Goal: Information Seeking & Learning: Compare options

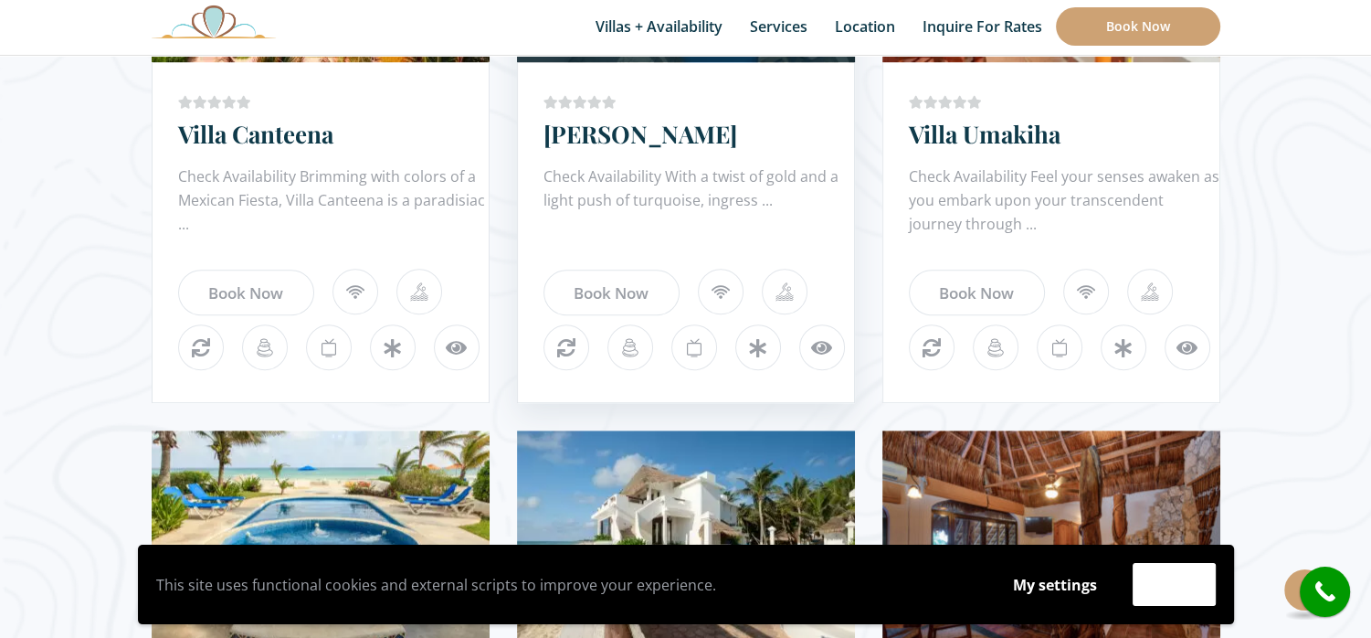
scroll to position [1279, 0]
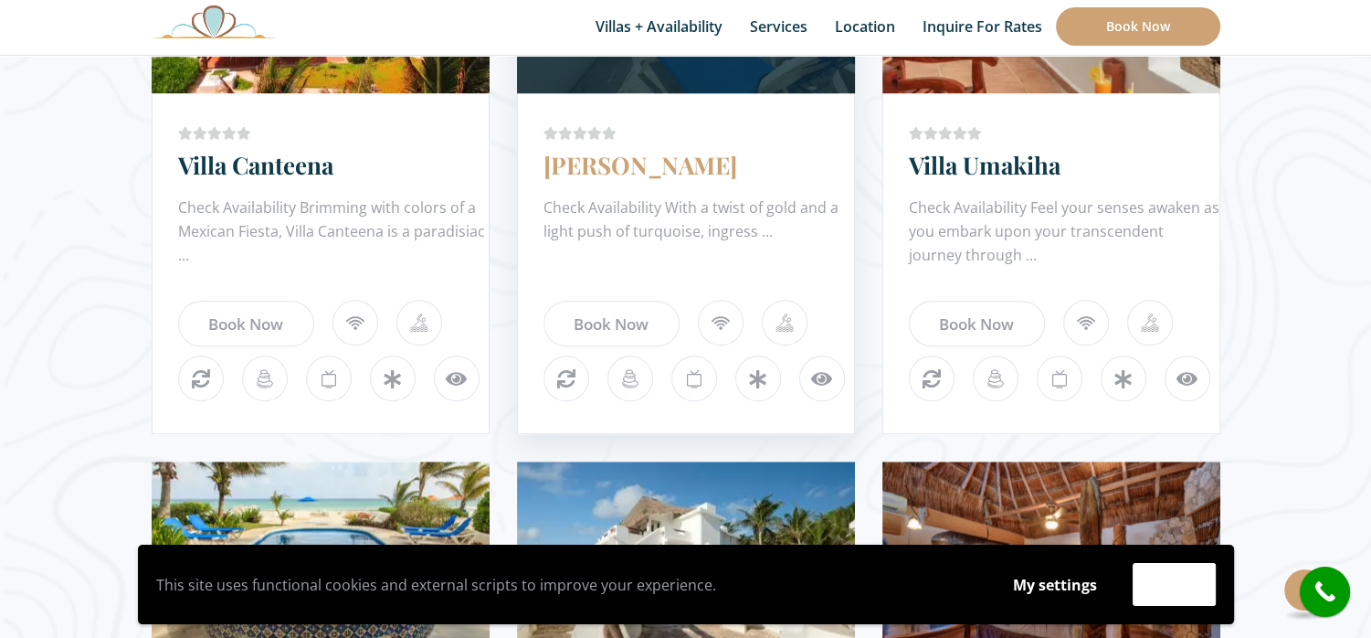
click at [630, 170] on link "[PERSON_NAME]" at bounding box center [641, 165] width 194 height 32
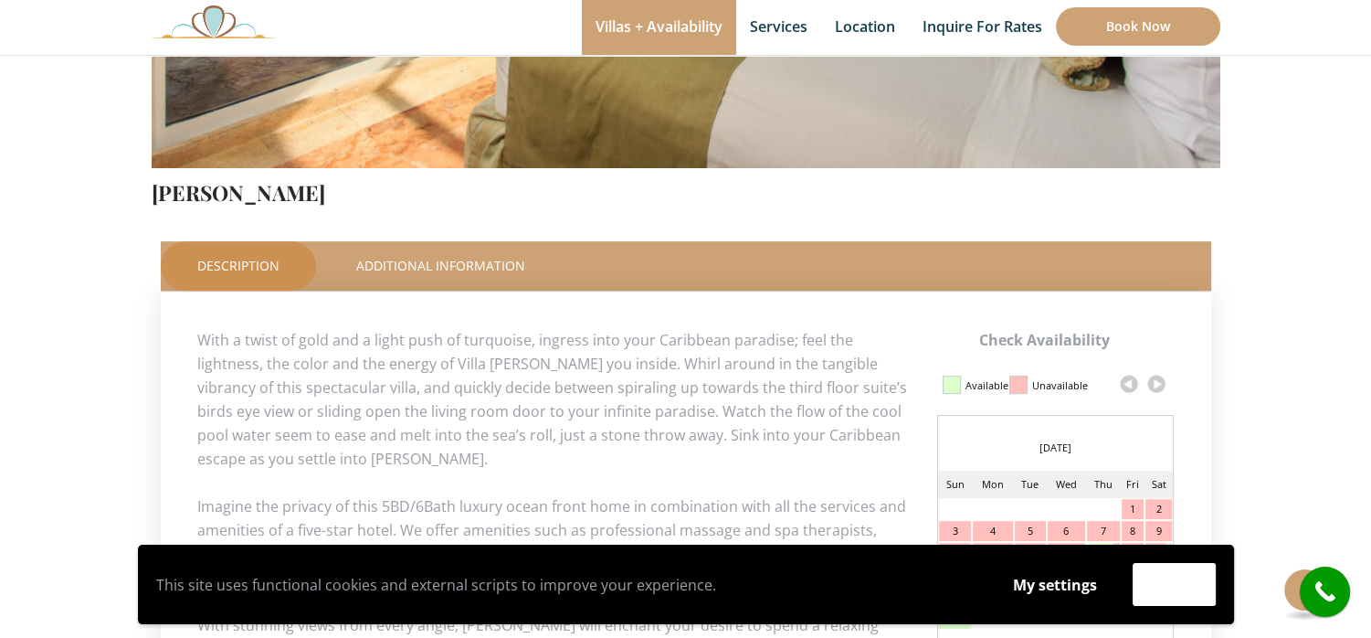
scroll to position [731, 0]
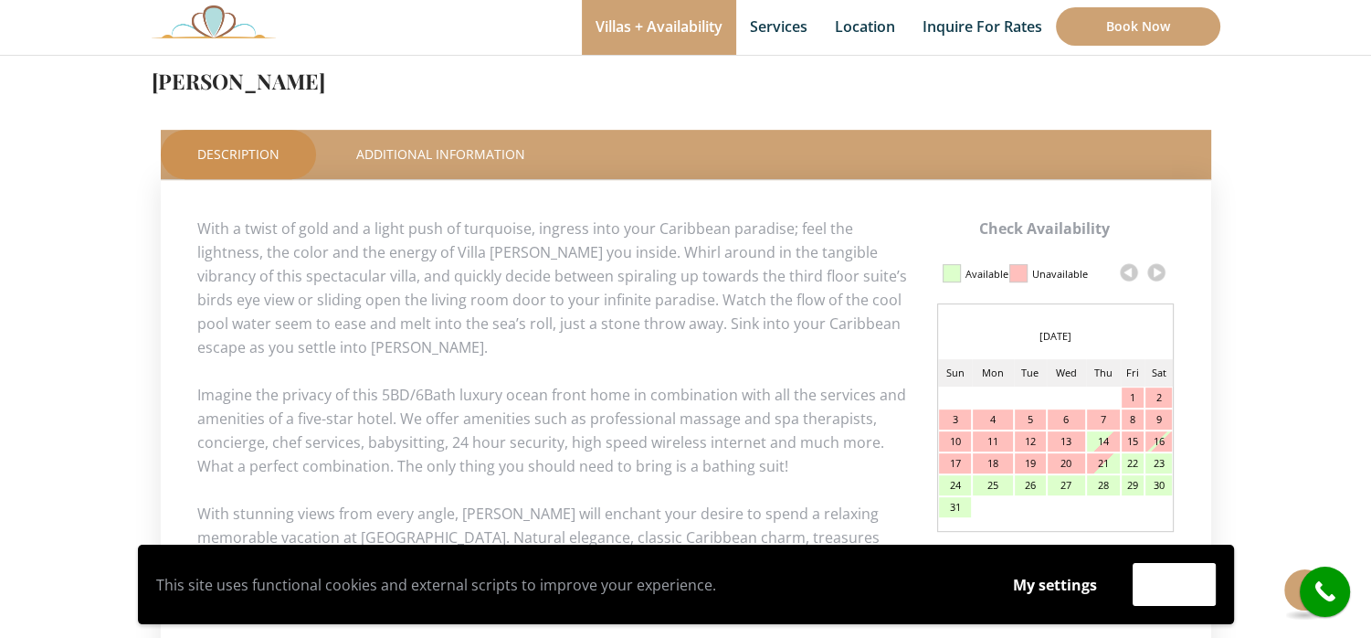
click at [1160, 275] on link at bounding box center [1156, 272] width 27 height 27
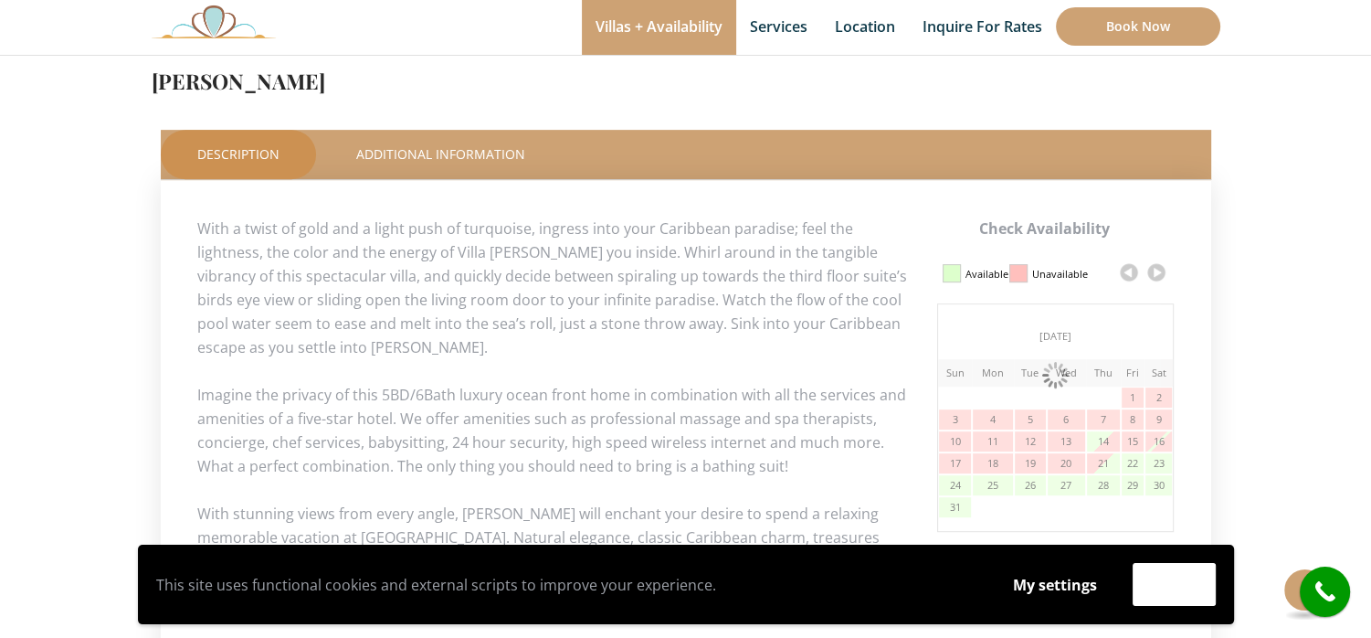
click at [1155, 271] on link at bounding box center [1156, 272] width 27 height 27
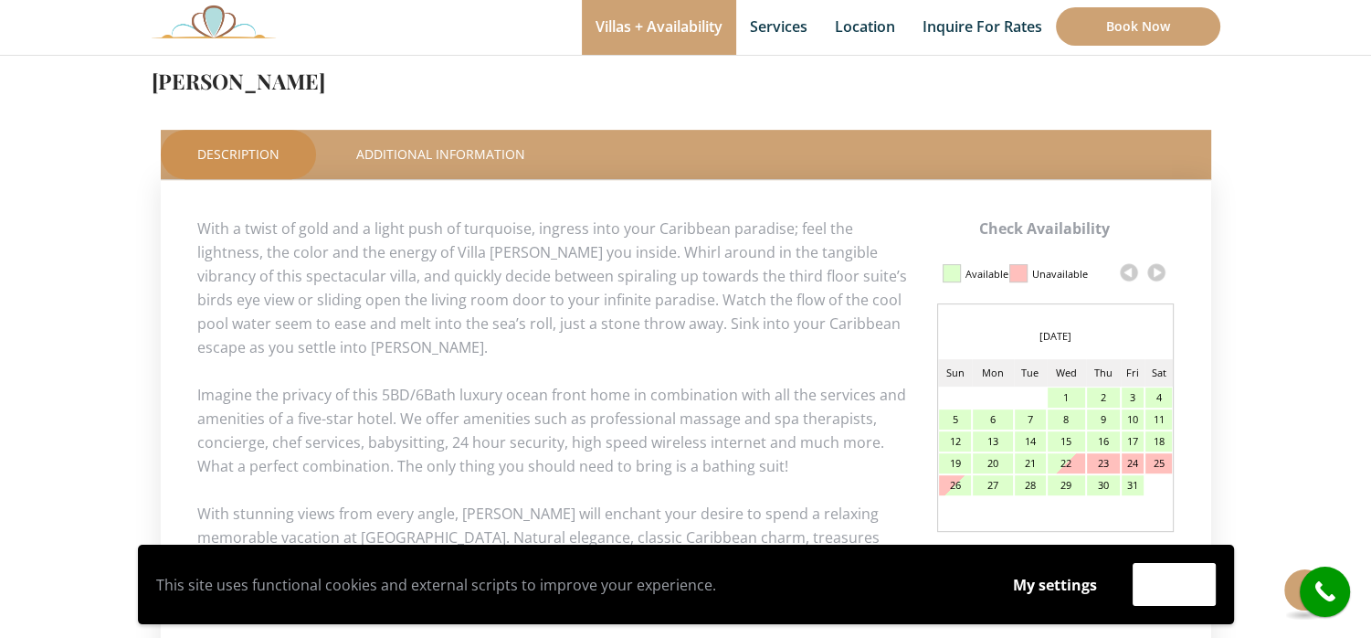
click at [1155, 271] on link at bounding box center [1156, 272] width 27 height 27
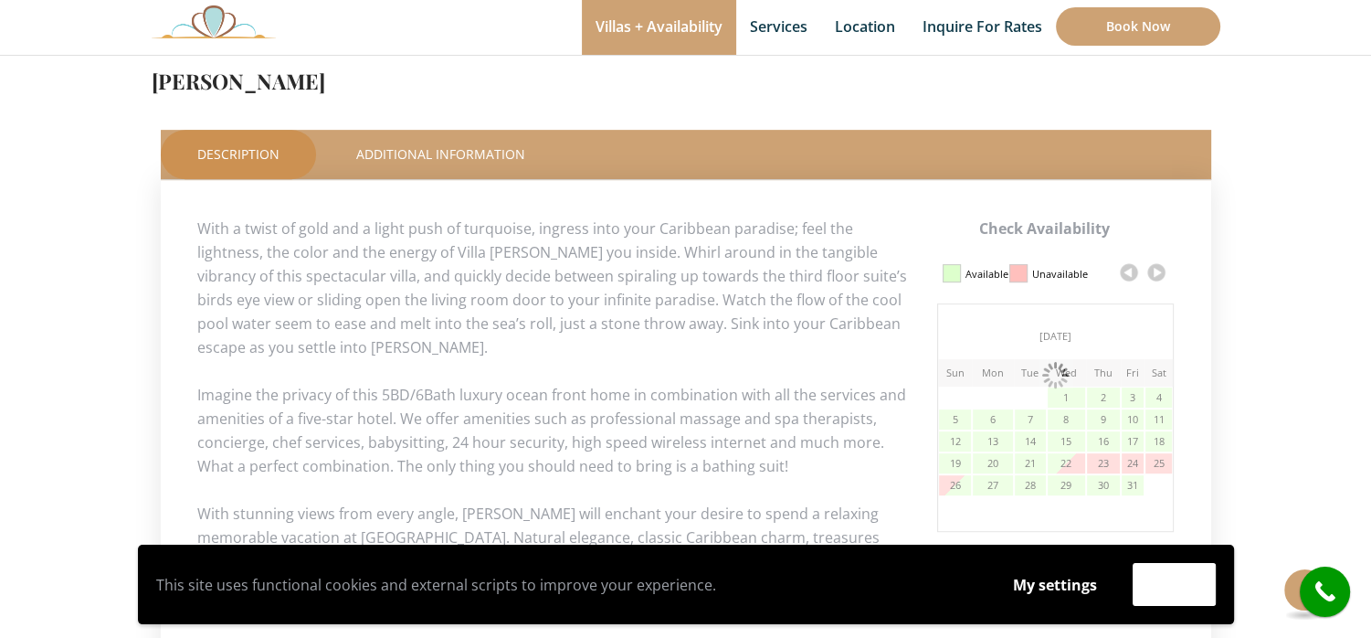
click at [1151, 269] on link at bounding box center [1156, 272] width 27 height 27
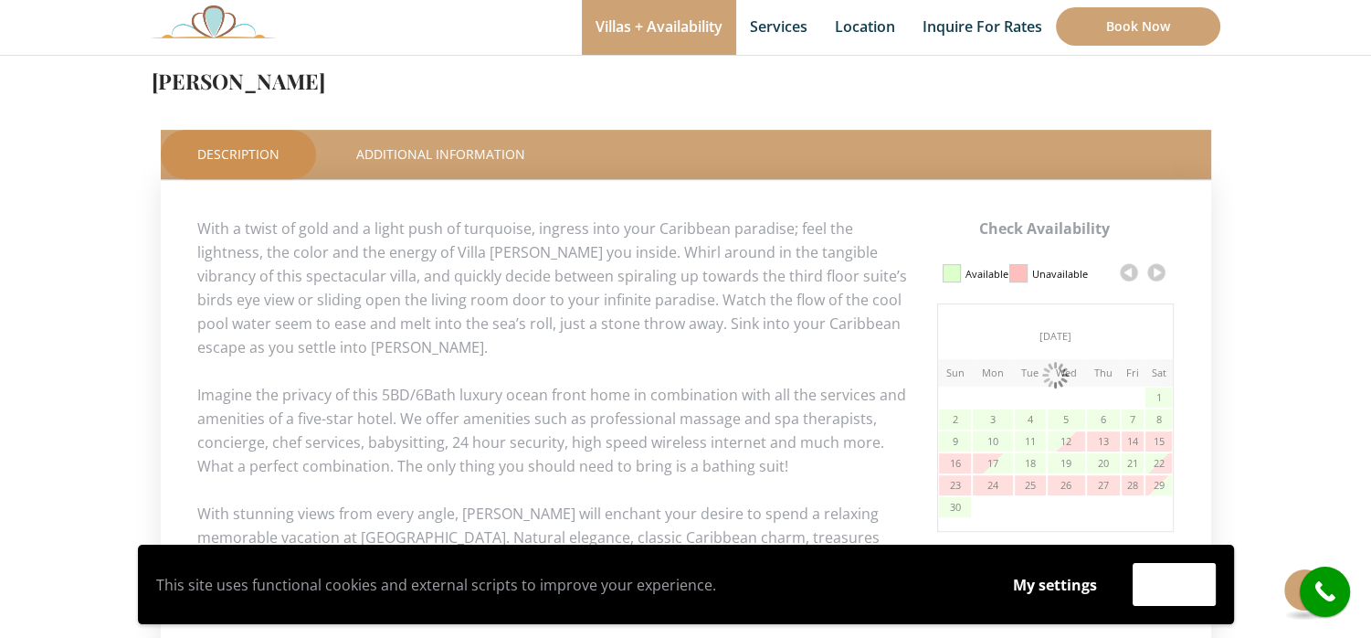
click at [1151, 269] on link at bounding box center [1156, 272] width 27 height 27
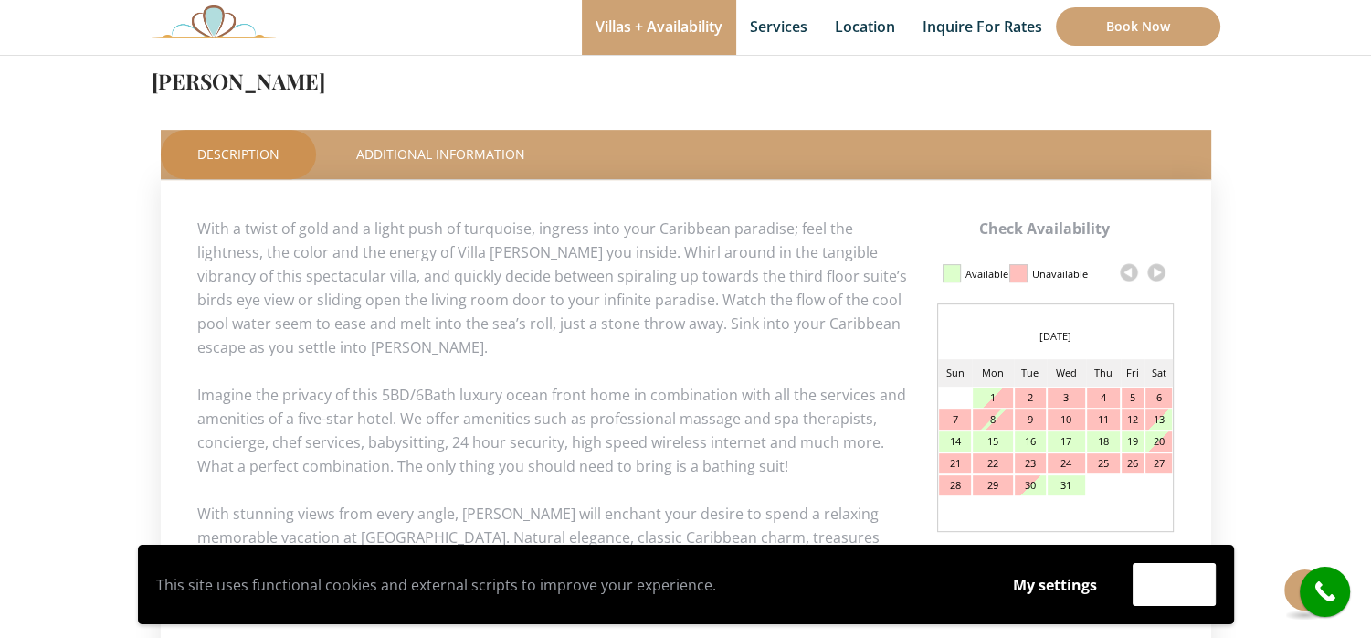
click at [1151, 269] on link at bounding box center [1156, 272] width 27 height 27
click at [1151, 270] on link at bounding box center [1156, 272] width 27 height 27
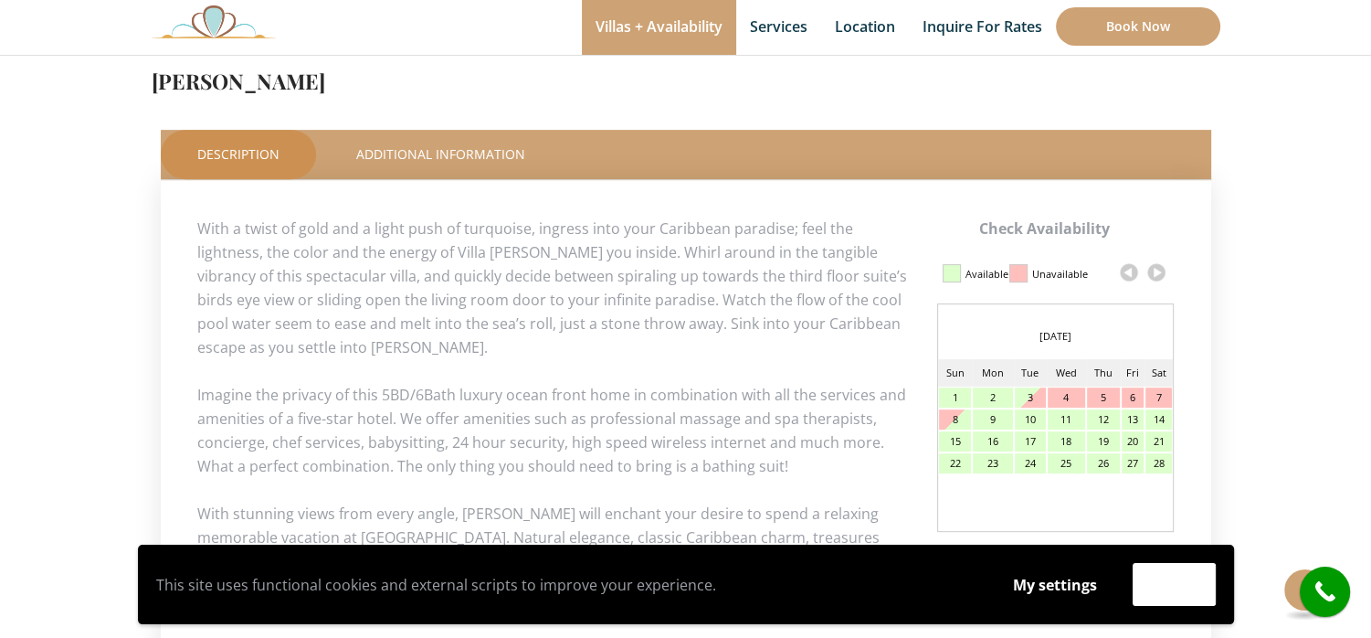
click at [1151, 270] on link at bounding box center [1156, 272] width 27 height 27
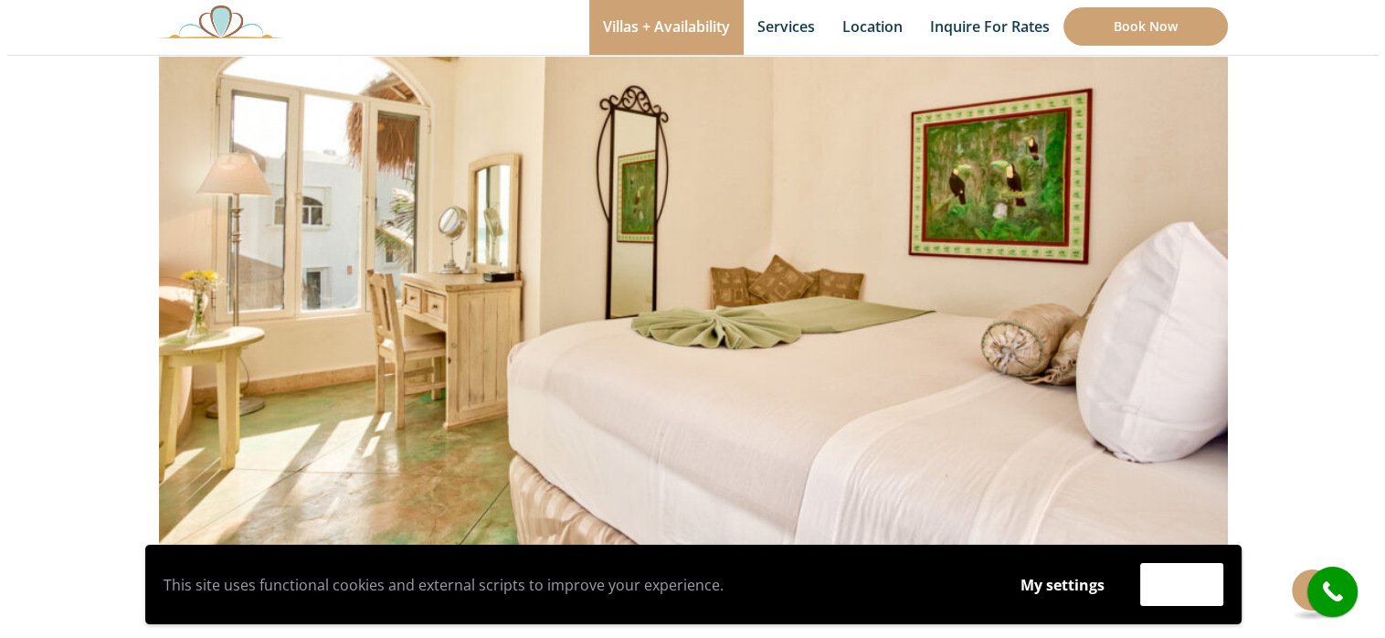
scroll to position [301, 0]
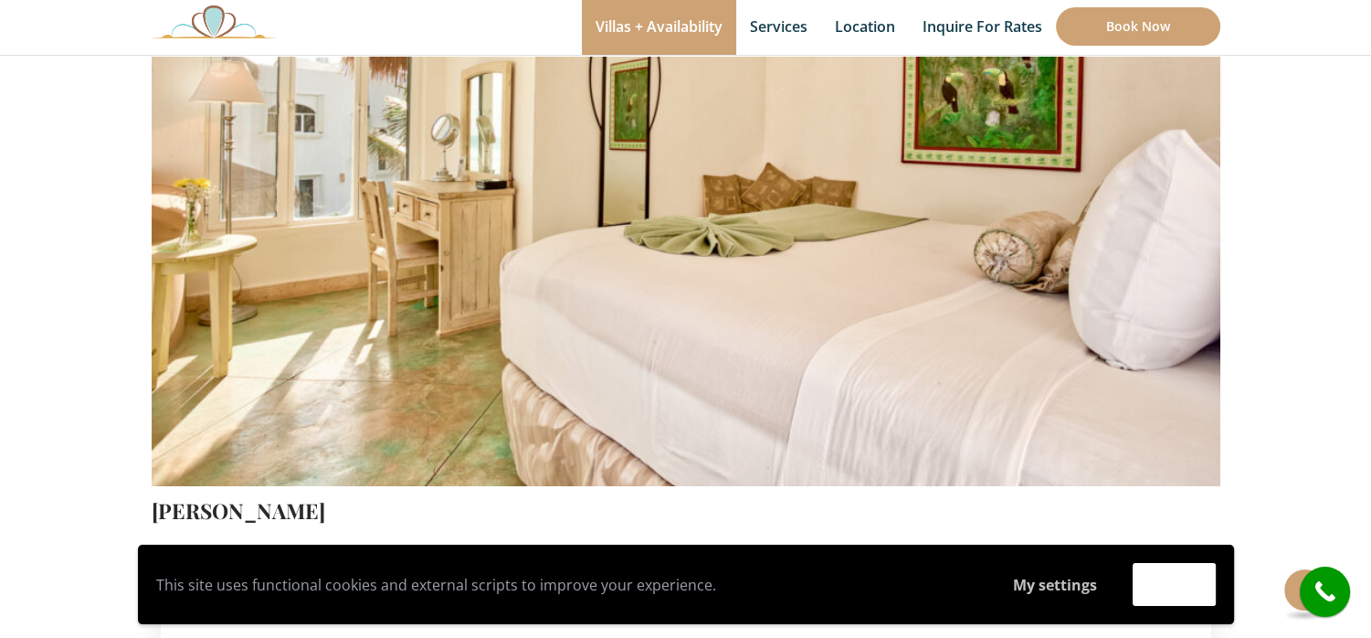
click at [1062, 585] on button "My settings" at bounding box center [1055, 585] width 119 height 42
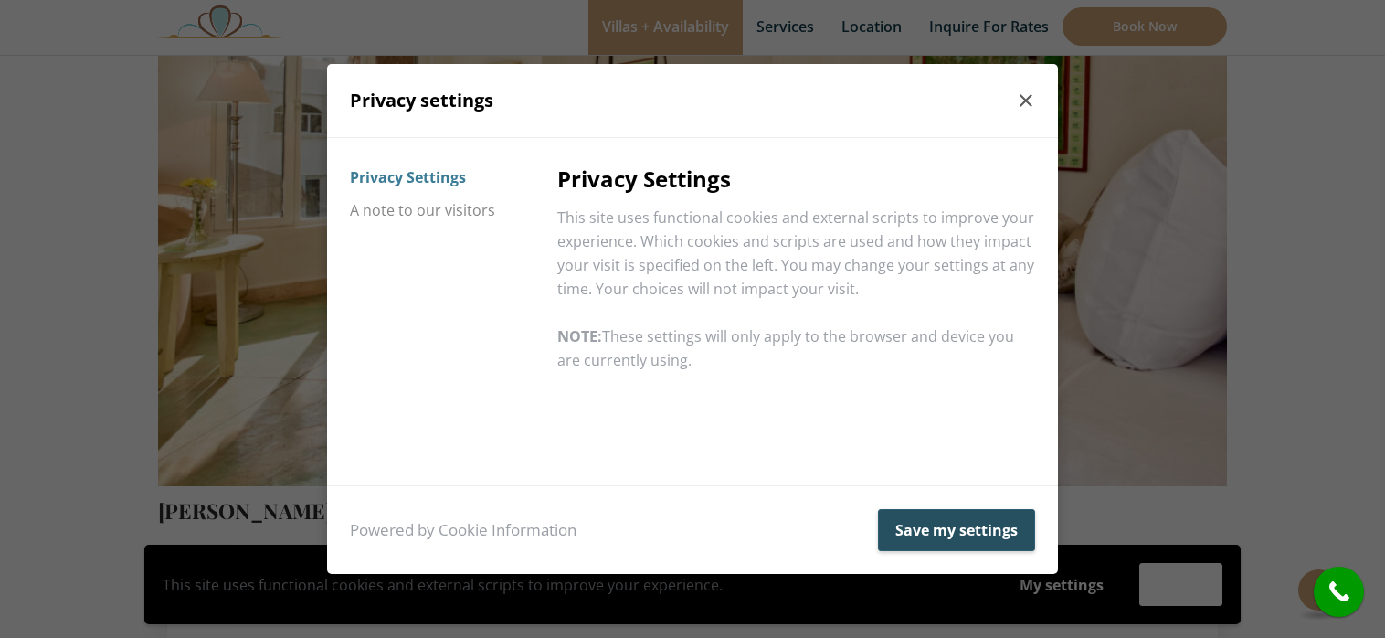
click at [992, 531] on button "Save my settings" at bounding box center [956, 530] width 157 height 42
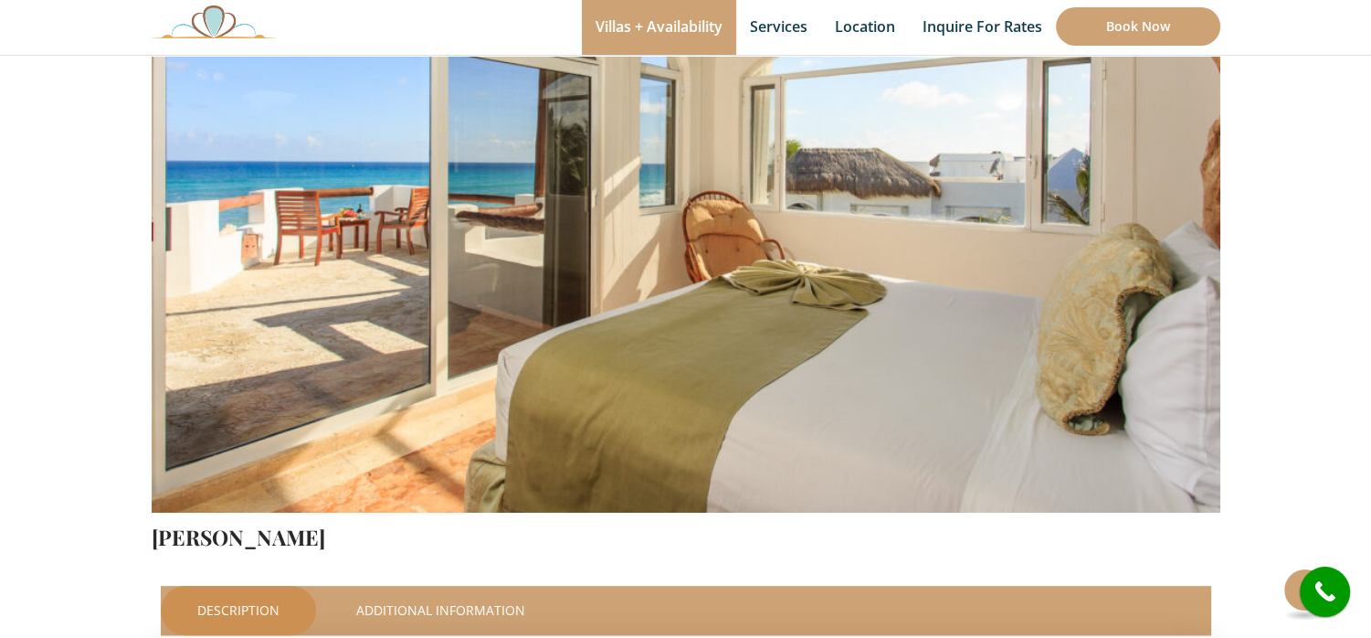
scroll to position [274, 0]
click at [1188, 302] on img at bounding box center [686, 161] width 1069 height 713
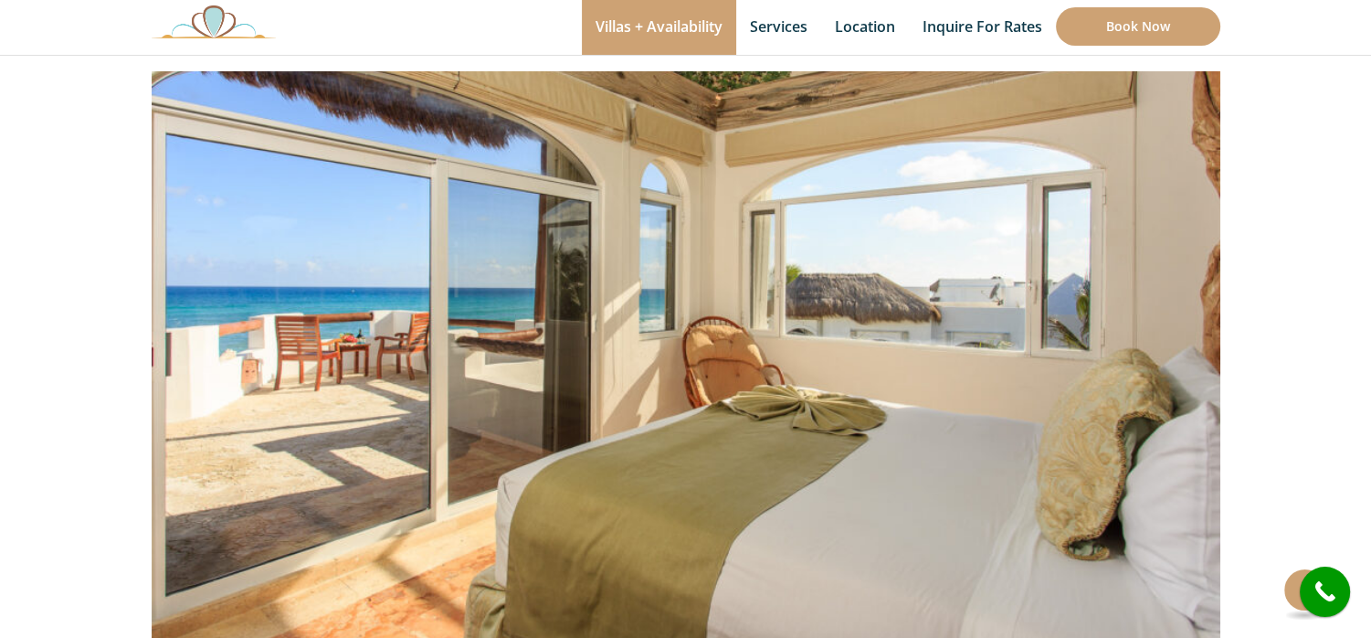
scroll to position [183, 0]
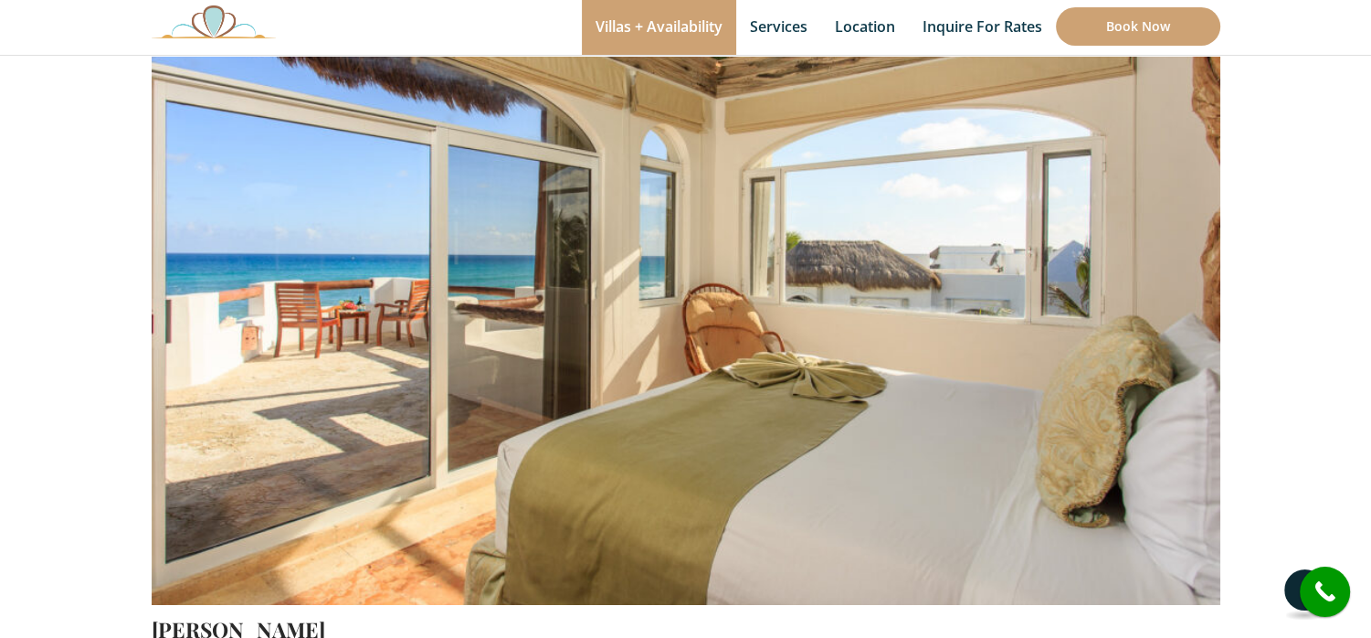
click at [1291, 584] on button at bounding box center [1305, 590] width 42 height 42
click at [1065, 431] on img at bounding box center [686, 253] width 1069 height 713
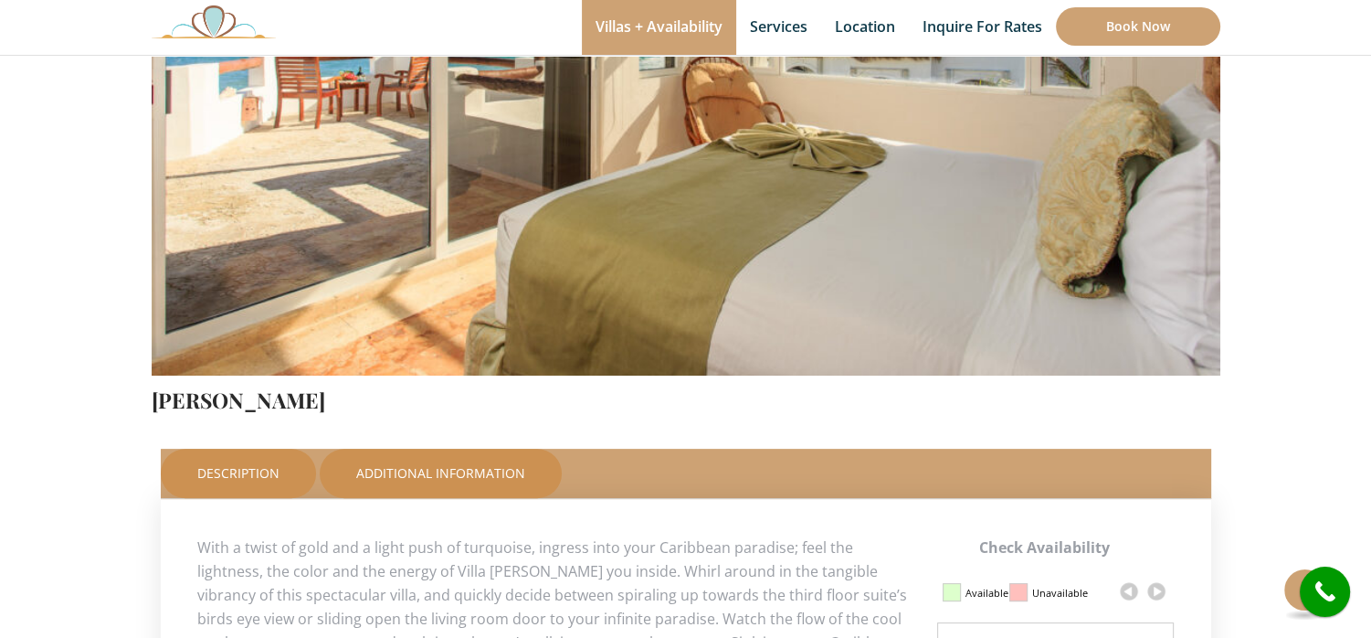
scroll to position [457, 0]
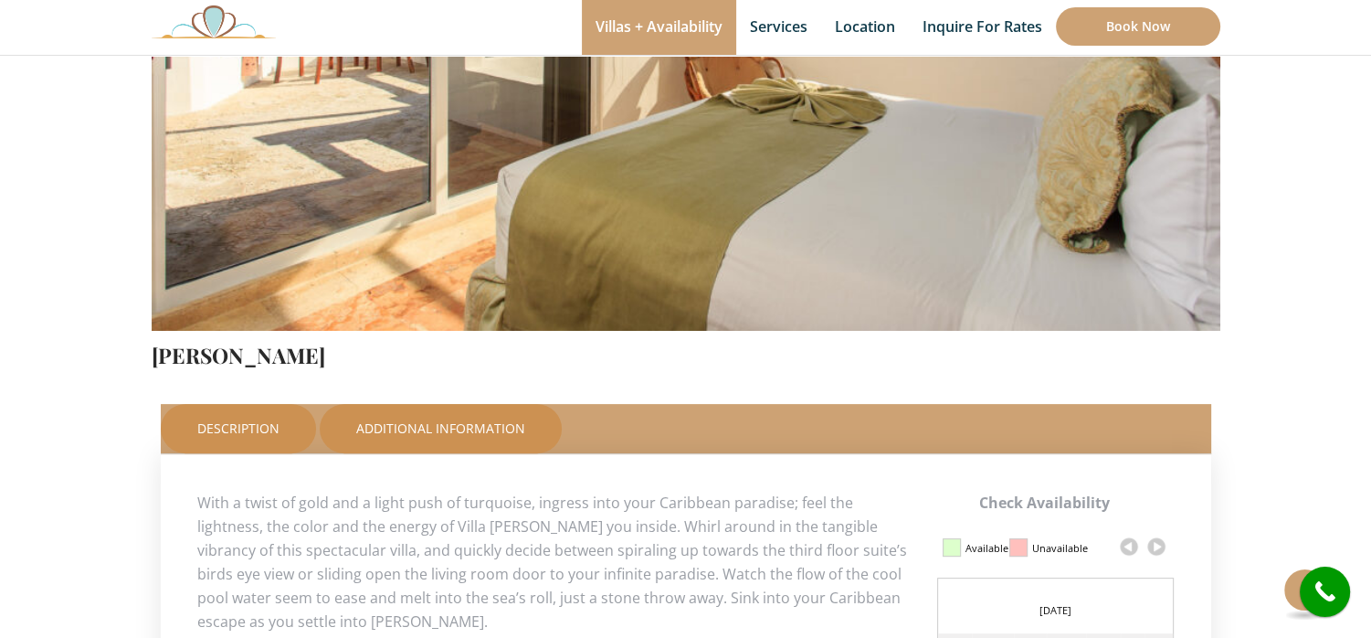
click at [463, 432] on link "Additional Information" at bounding box center [441, 428] width 242 height 49
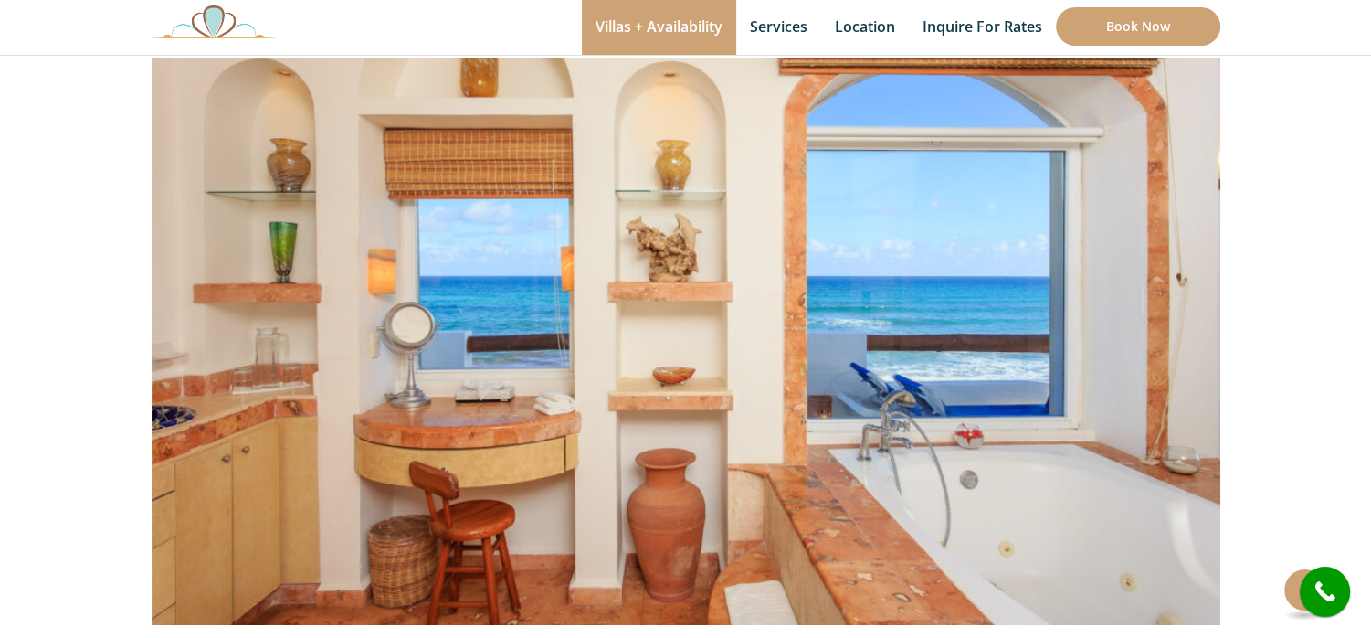
scroll to position [183, 0]
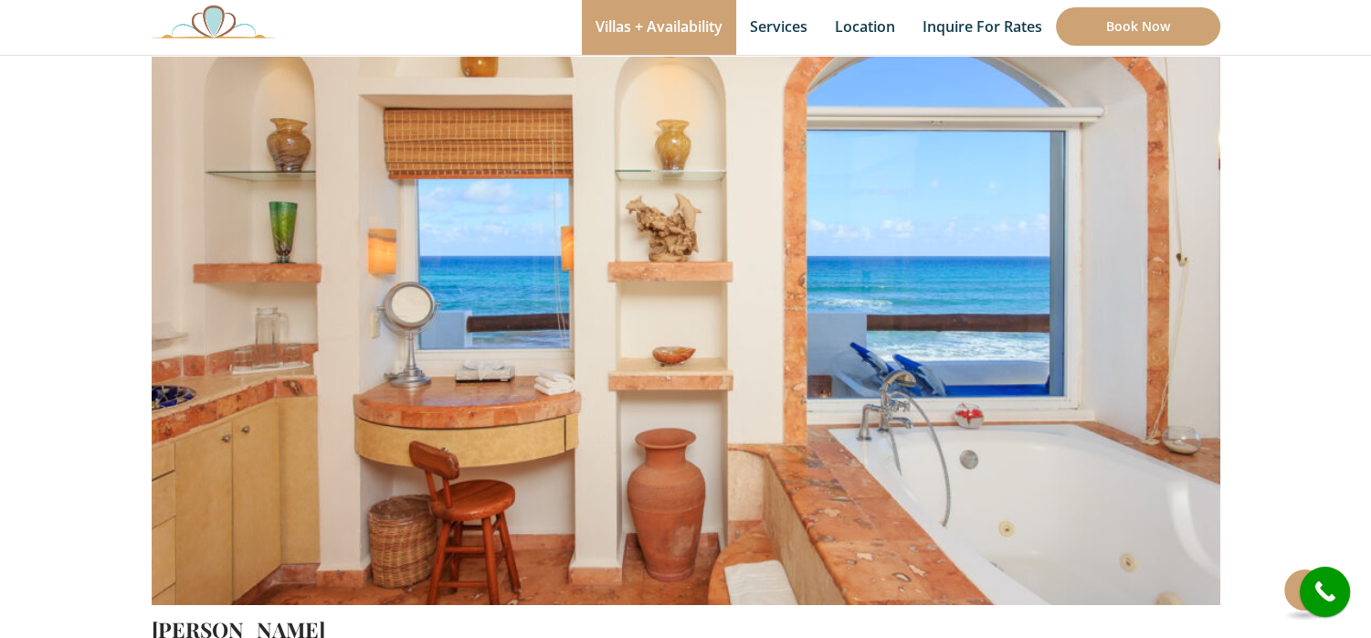
click at [903, 407] on img at bounding box center [686, 253] width 1069 height 713
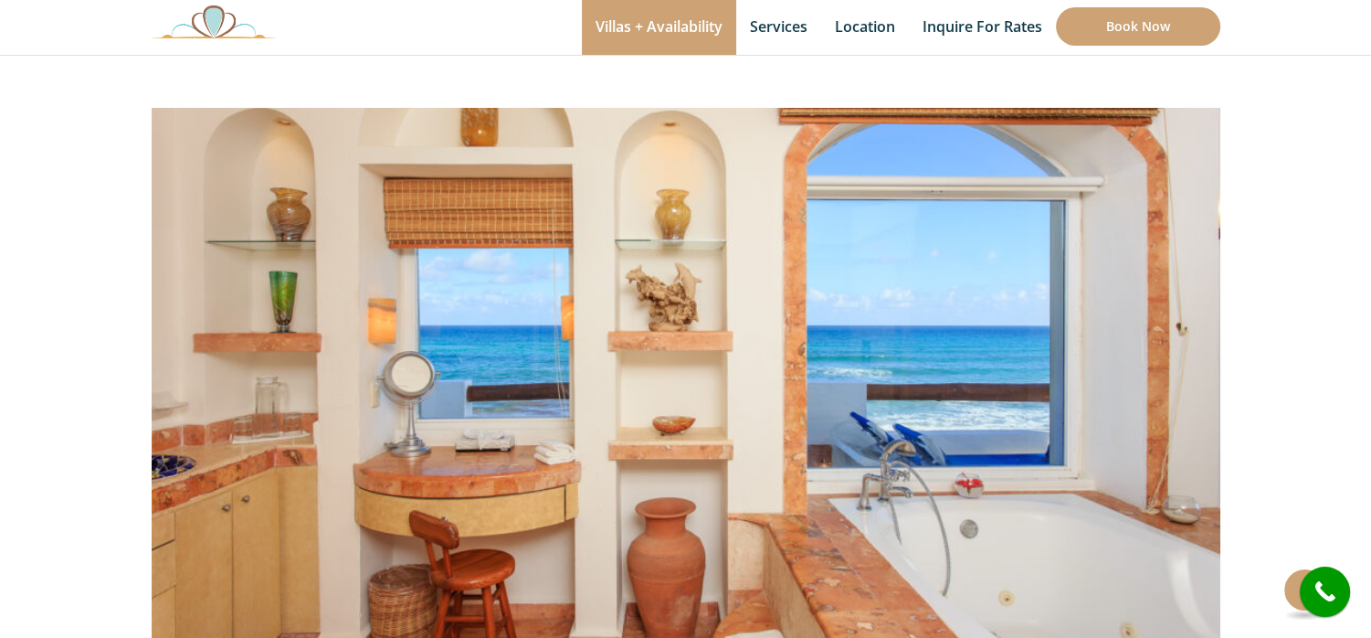
scroll to position [91, 0]
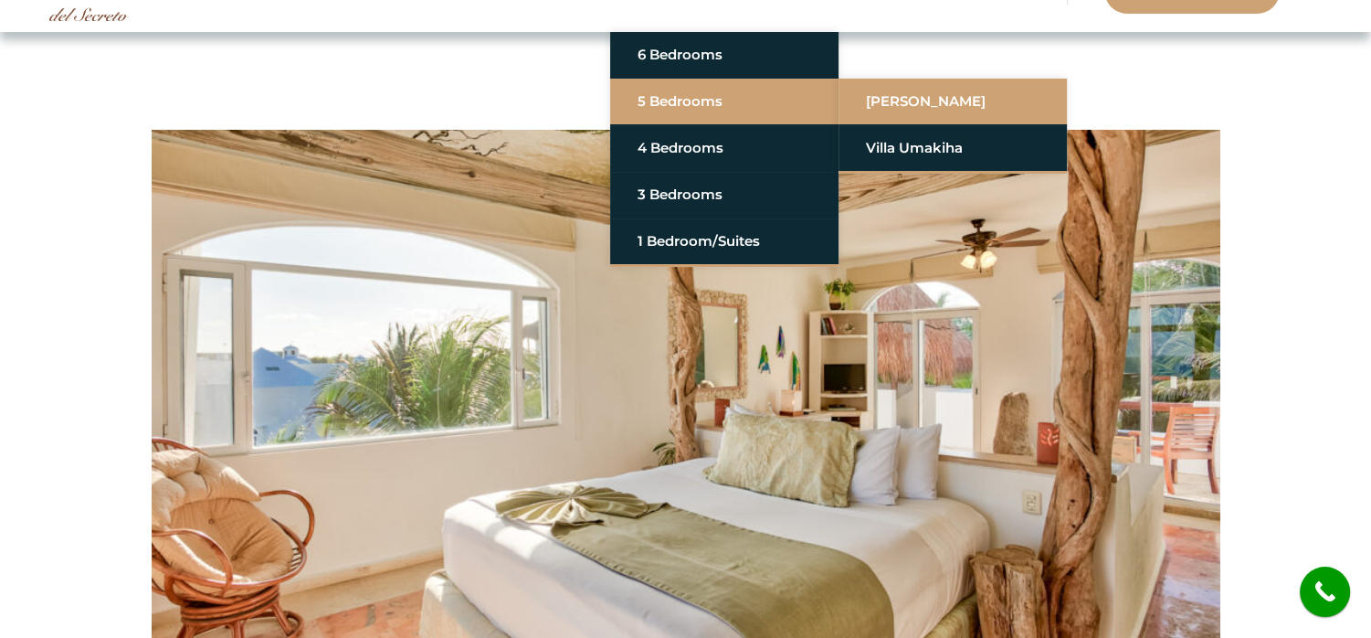
click at [904, 101] on link "[PERSON_NAME]" at bounding box center [953, 101] width 174 height 33
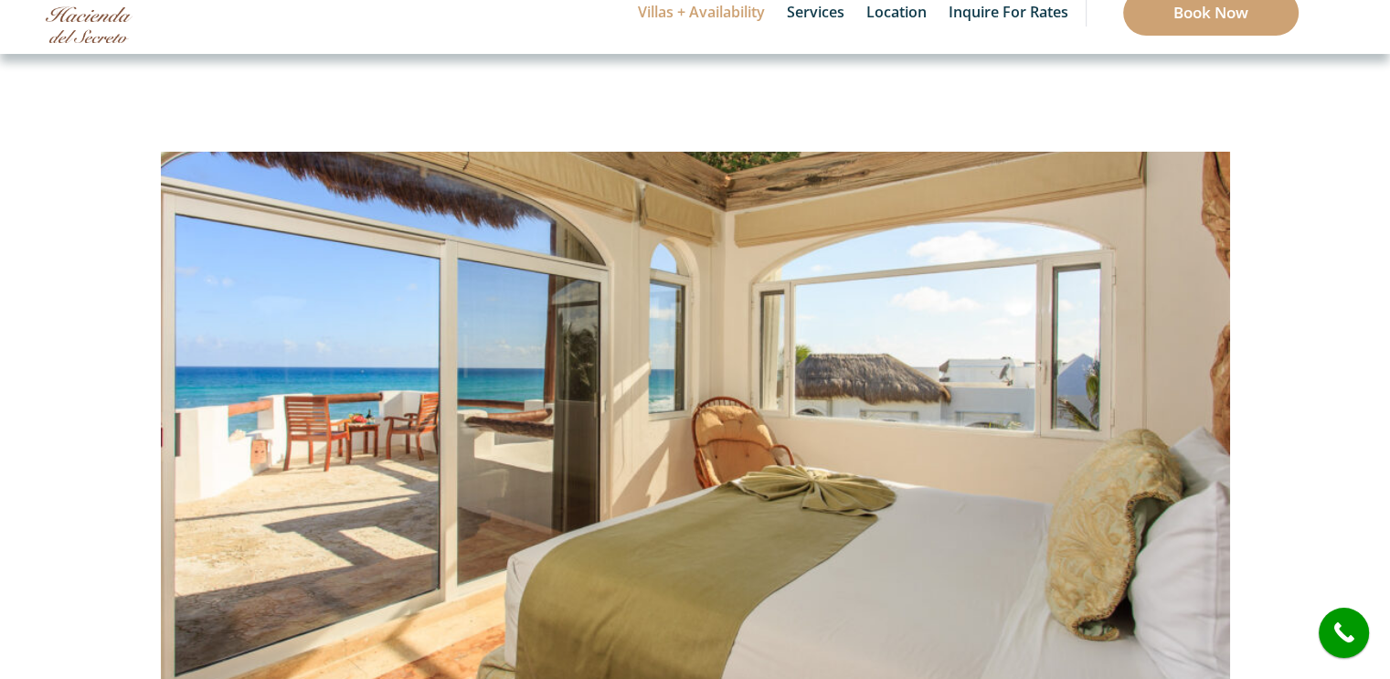
scroll to position [183, 0]
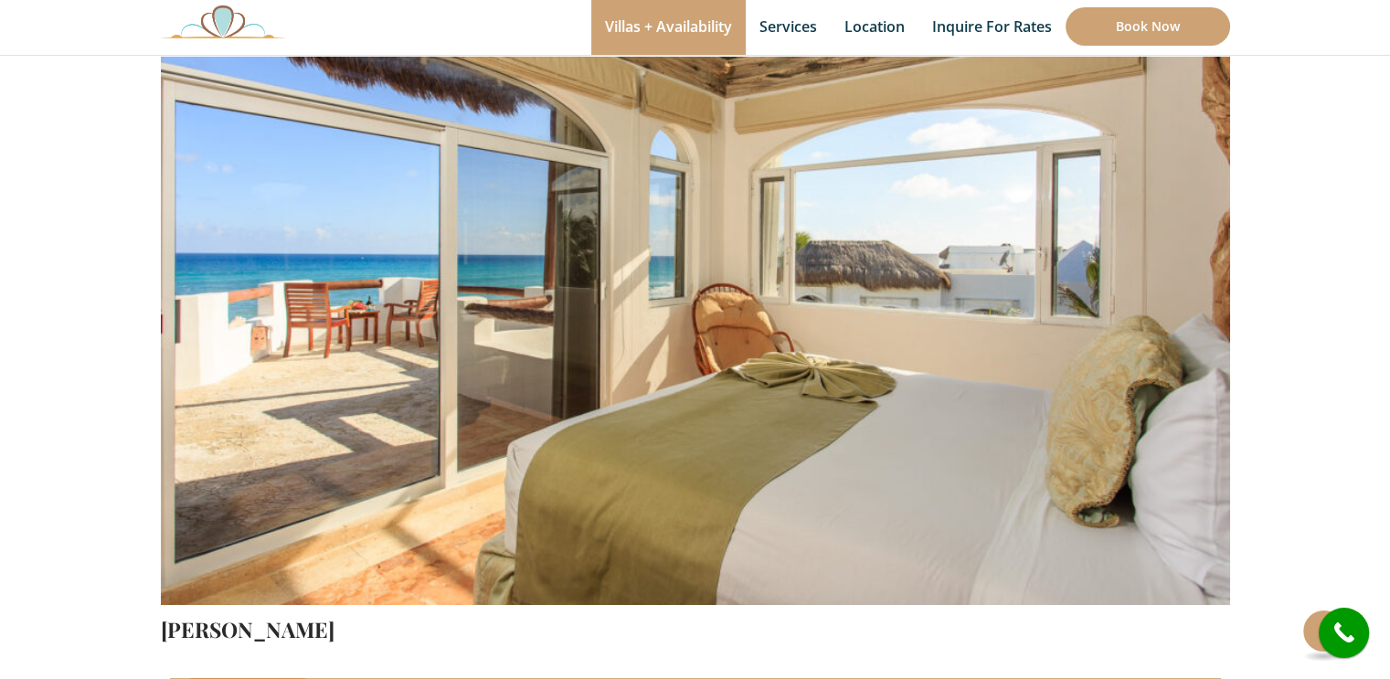
click at [731, 283] on img at bounding box center [695, 253] width 1069 height 713
click at [194, 343] on img at bounding box center [695, 253] width 1069 height 713
click at [161, 334] on img at bounding box center [695, 253] width 1069 height 713
click at [1104, 355] on img at bounding box center [695, 253] width 1069 height 713
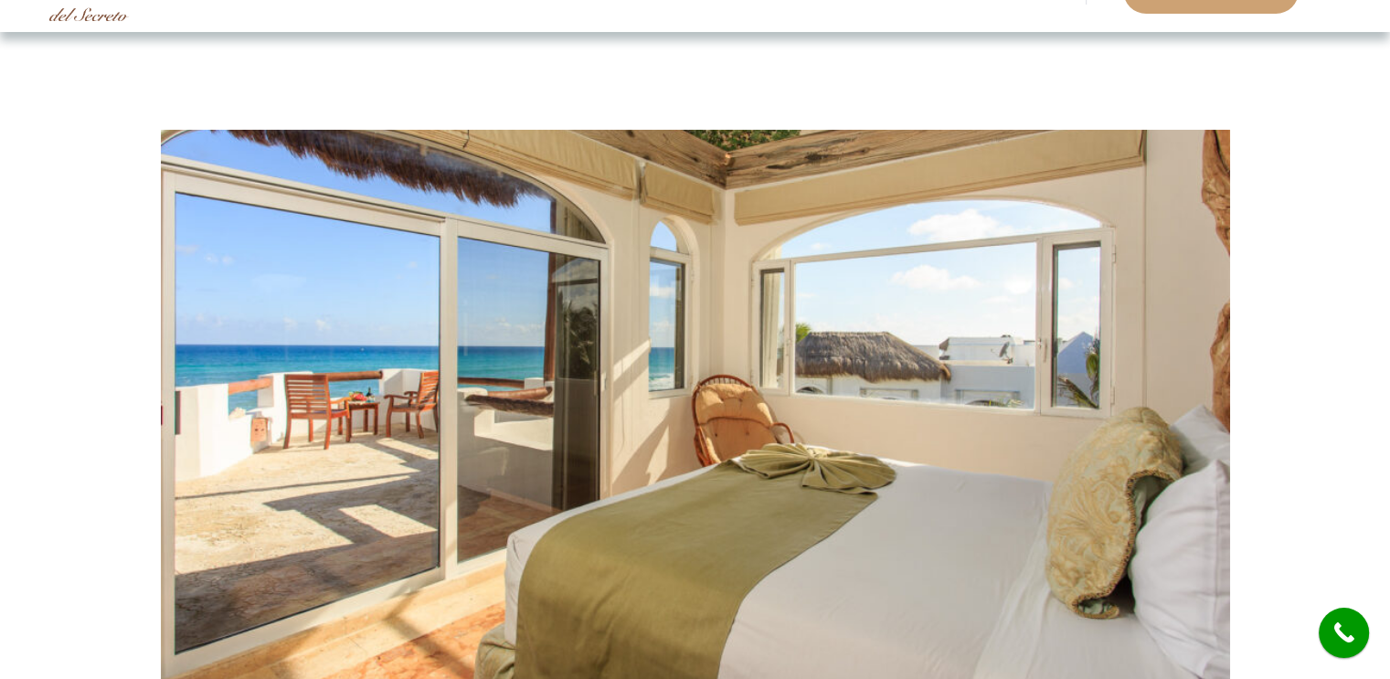
click at [1160, 354] on img at bounding box center [695, 344] width 1069 height 713
click at [888, 321] on img at bounding box center [695, 344] width 1069 height 713
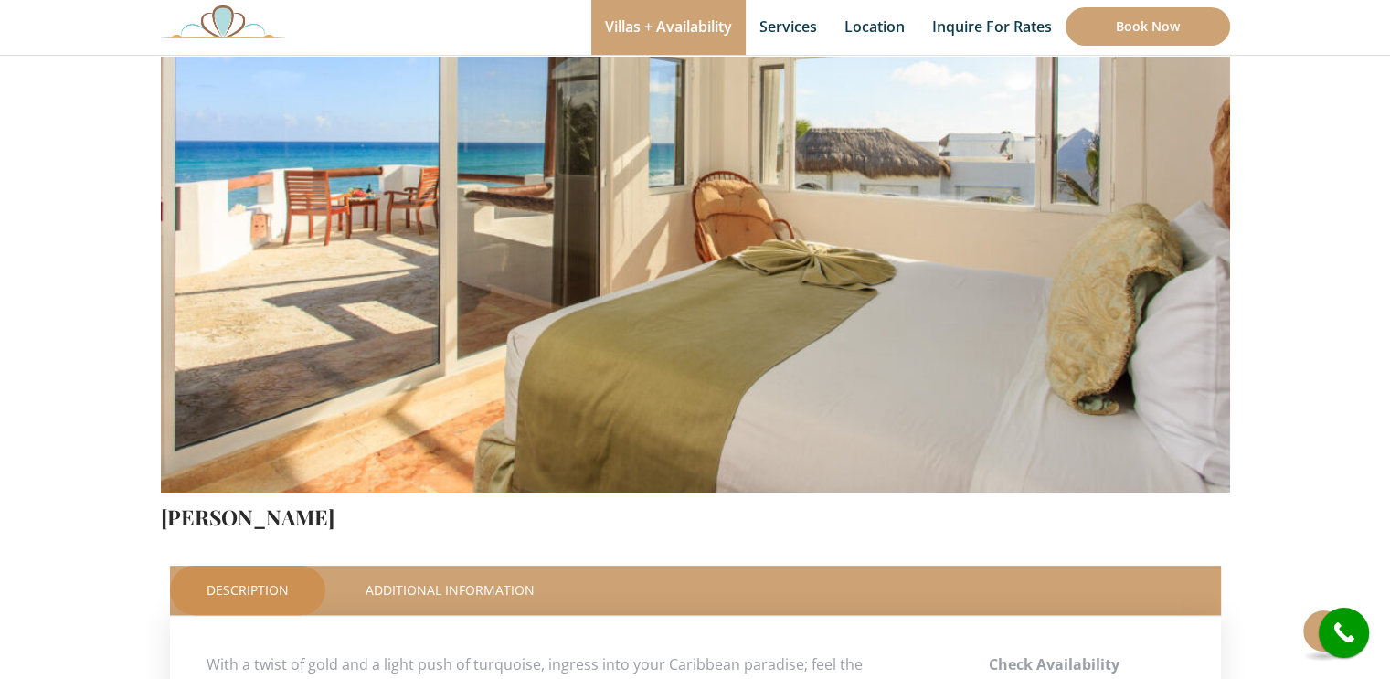
scroll to position [183, 0]
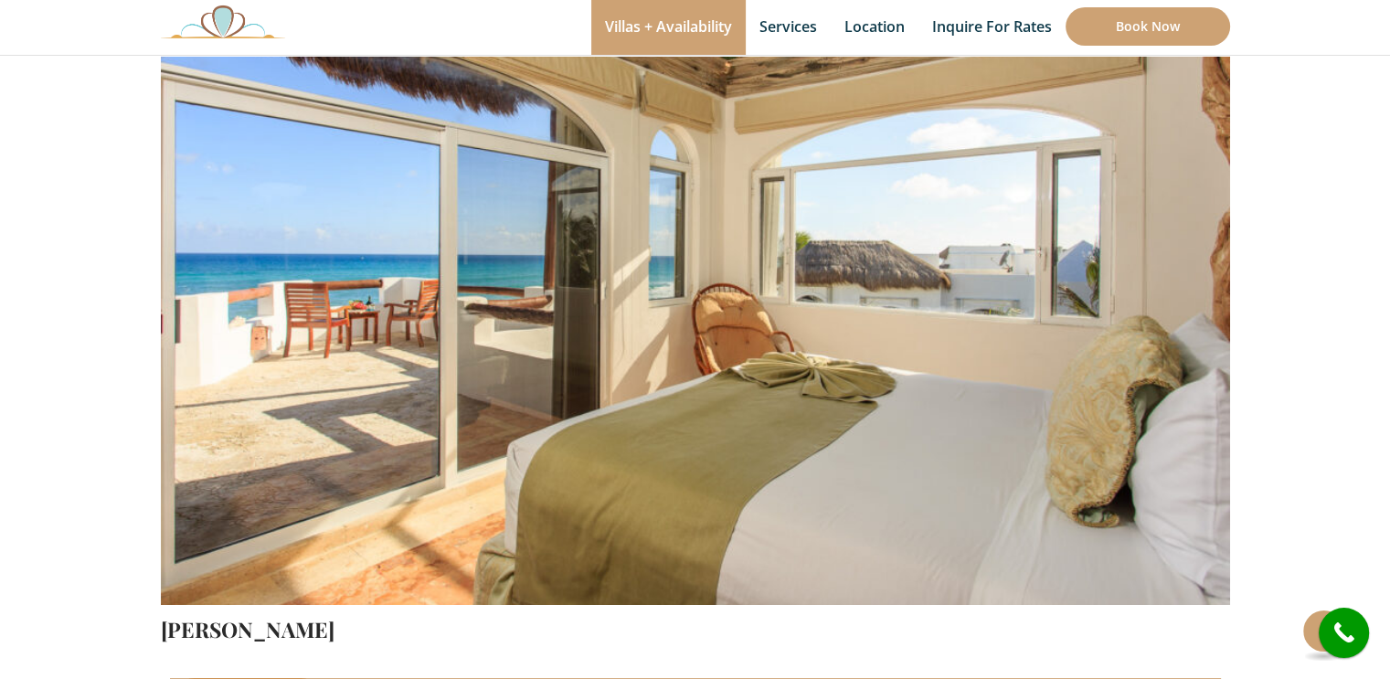
click at [1158, 326] on img at bounding box center [695, 253] width 1069 height 713
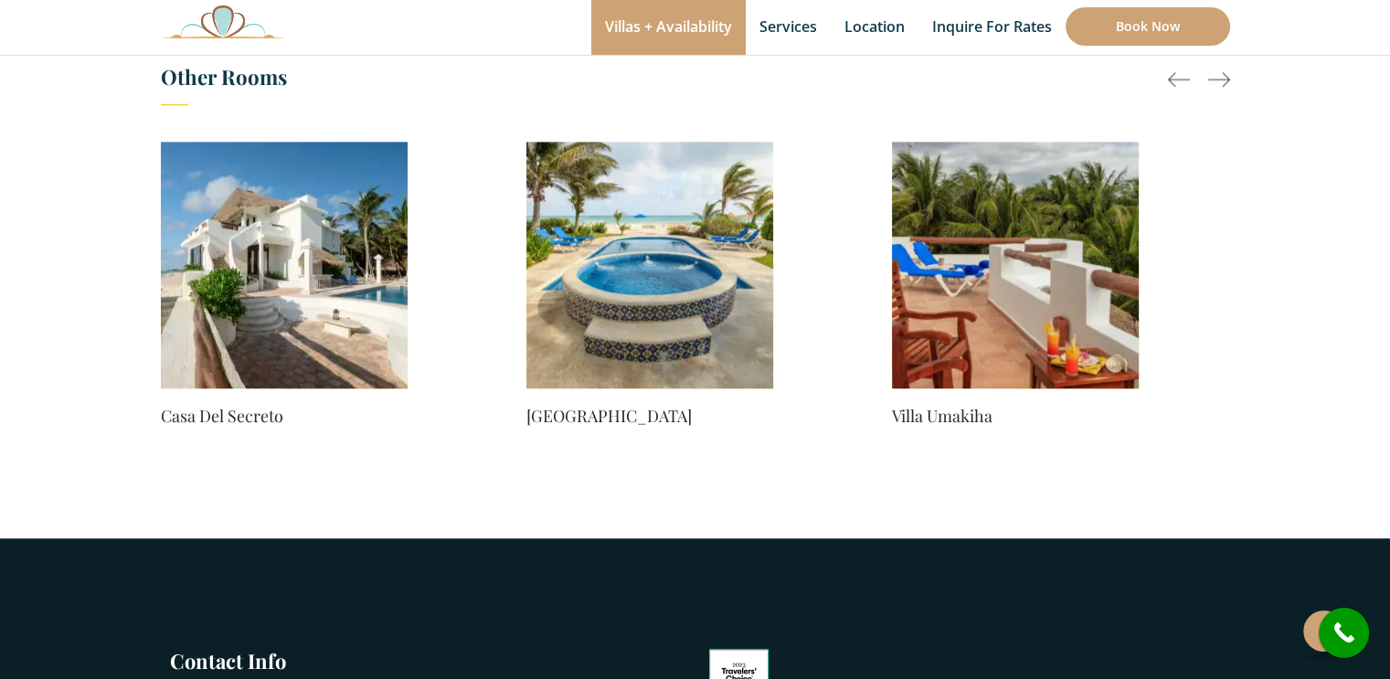
scroll to position [1553, 0]
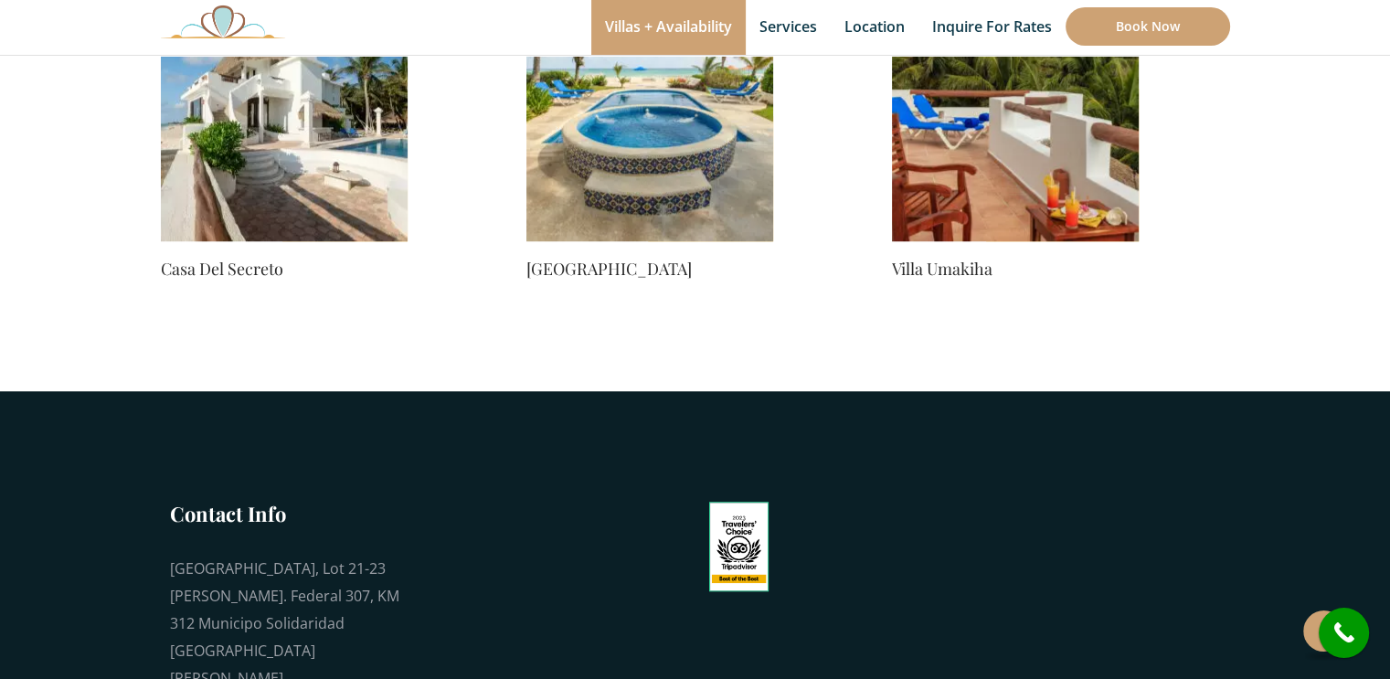
click at [944, 279] on link "Villa Umakiha" at bounding box center [1015, 269] width 247 height 26
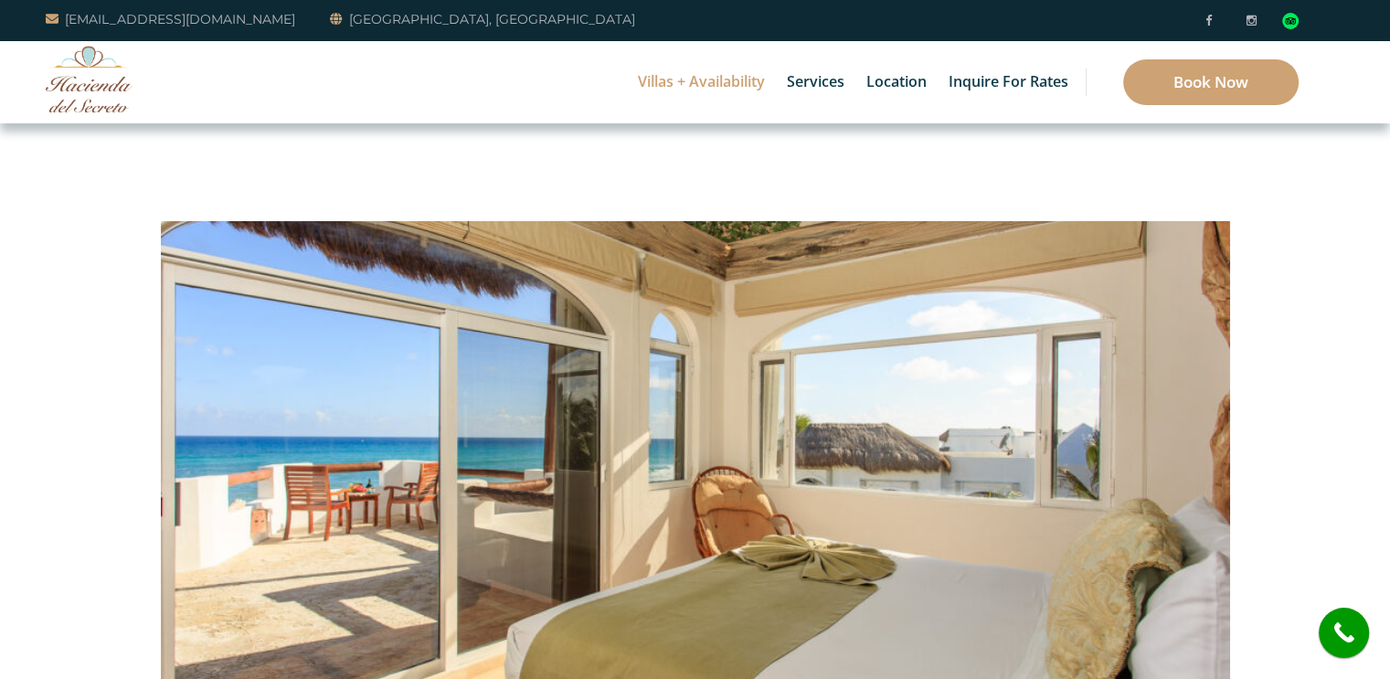
click at [710, 79] on link "6 Bedrooms" at bounding box center [705, 77] width 174 height 33
click at [720, 78] on link "6 Bedrooms" at bounding box center [705, 77] width 174 height 33
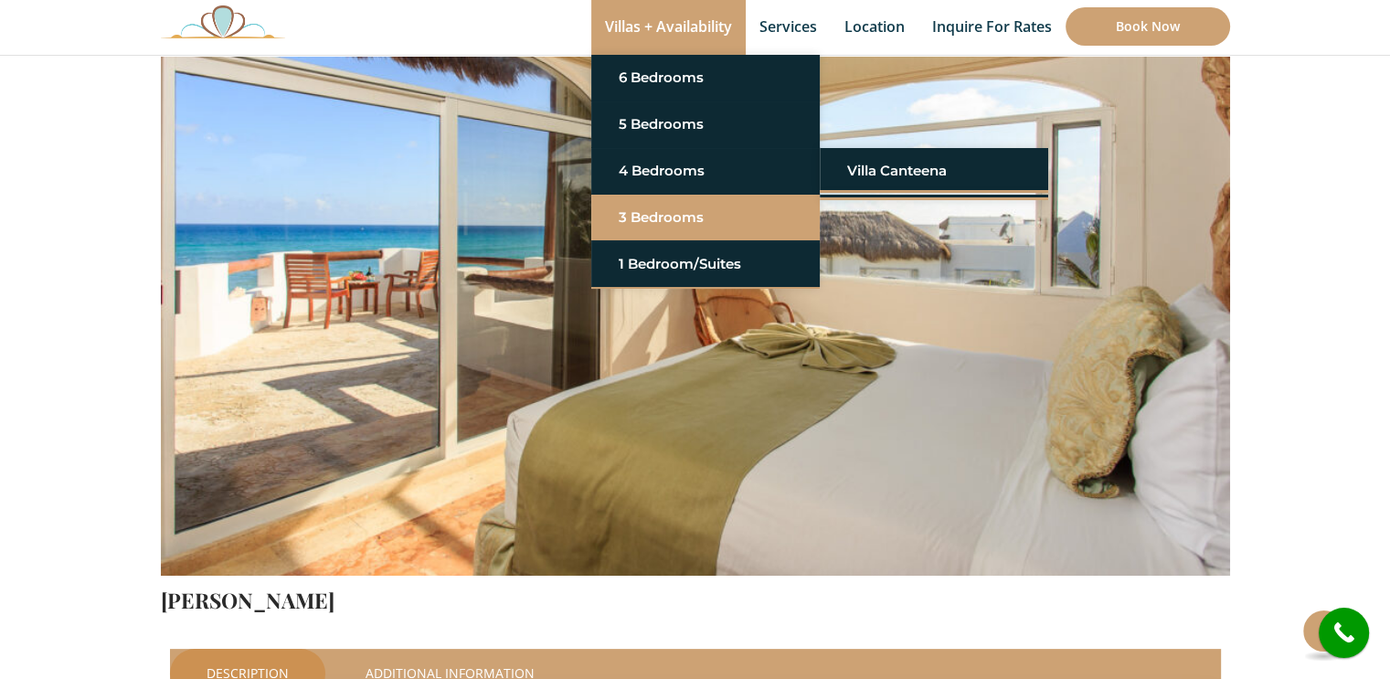
scroll to position [365, 0]
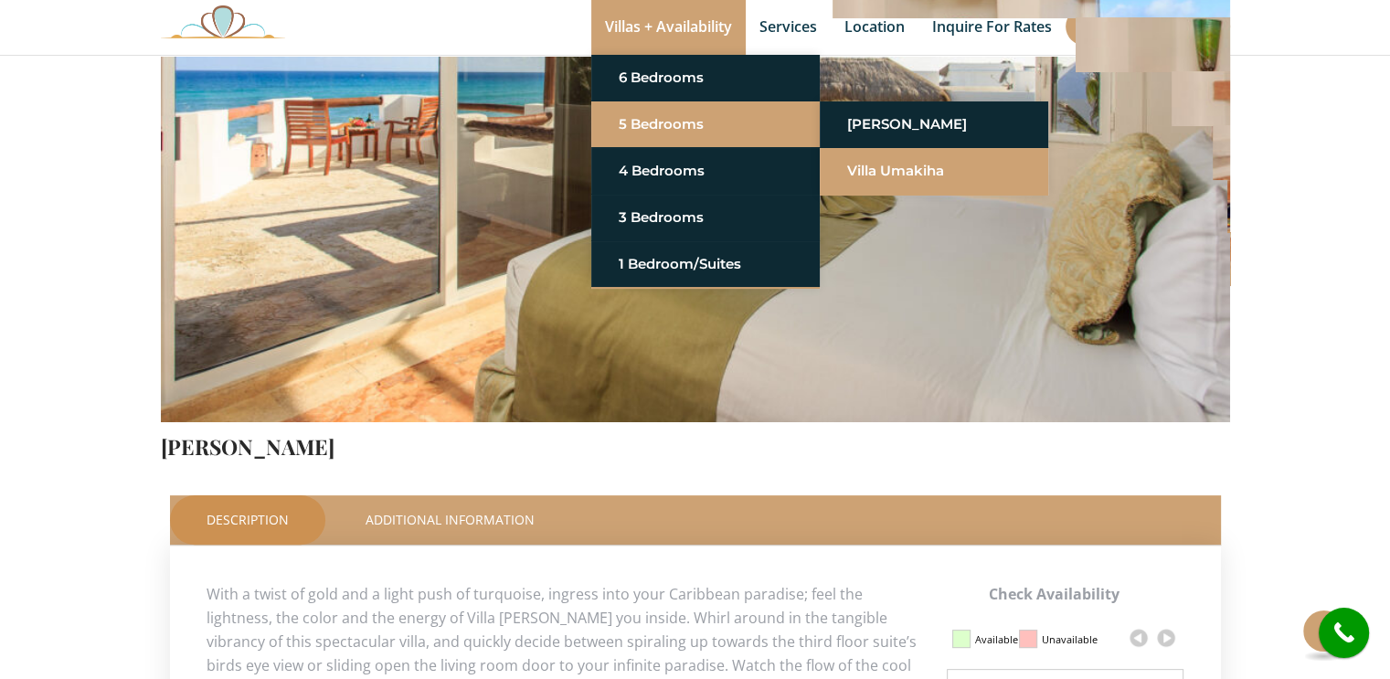
click at [854, 164] on link "Villa Umakiha" at bounding box center [934, 170] width 174 height 33
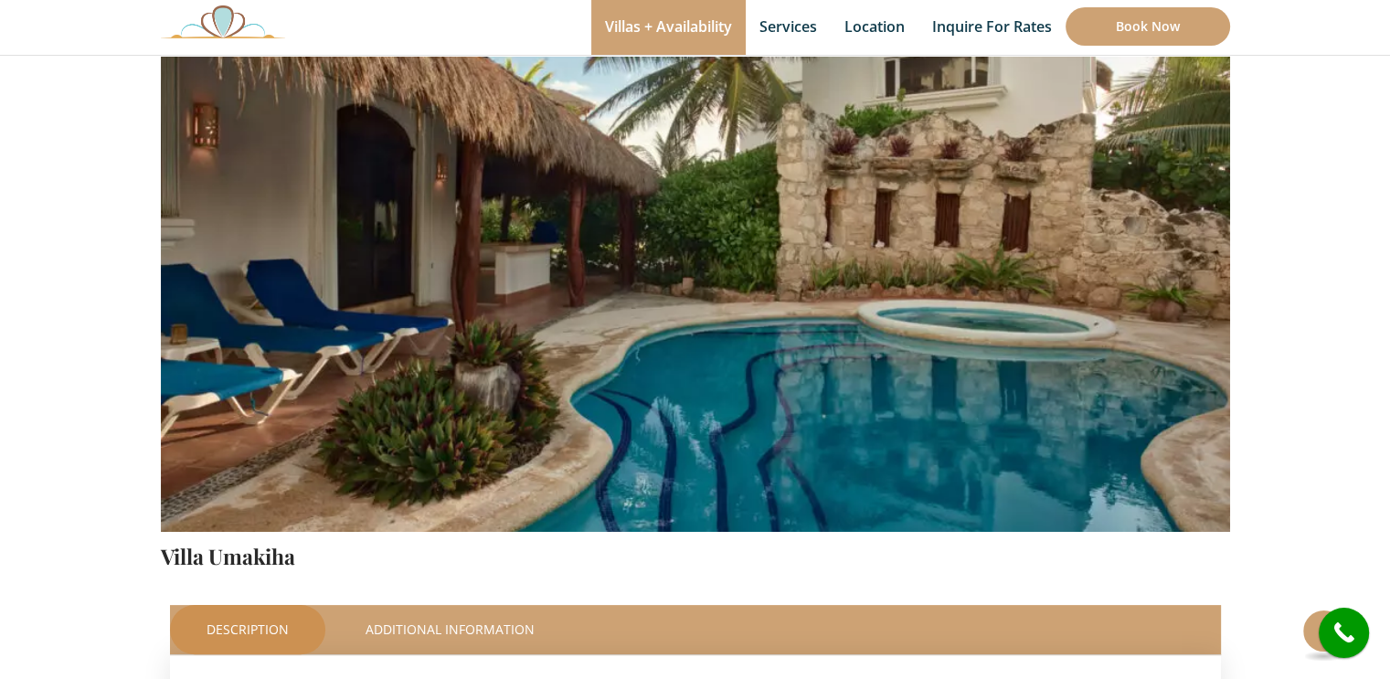
scroll to position [274, 0]
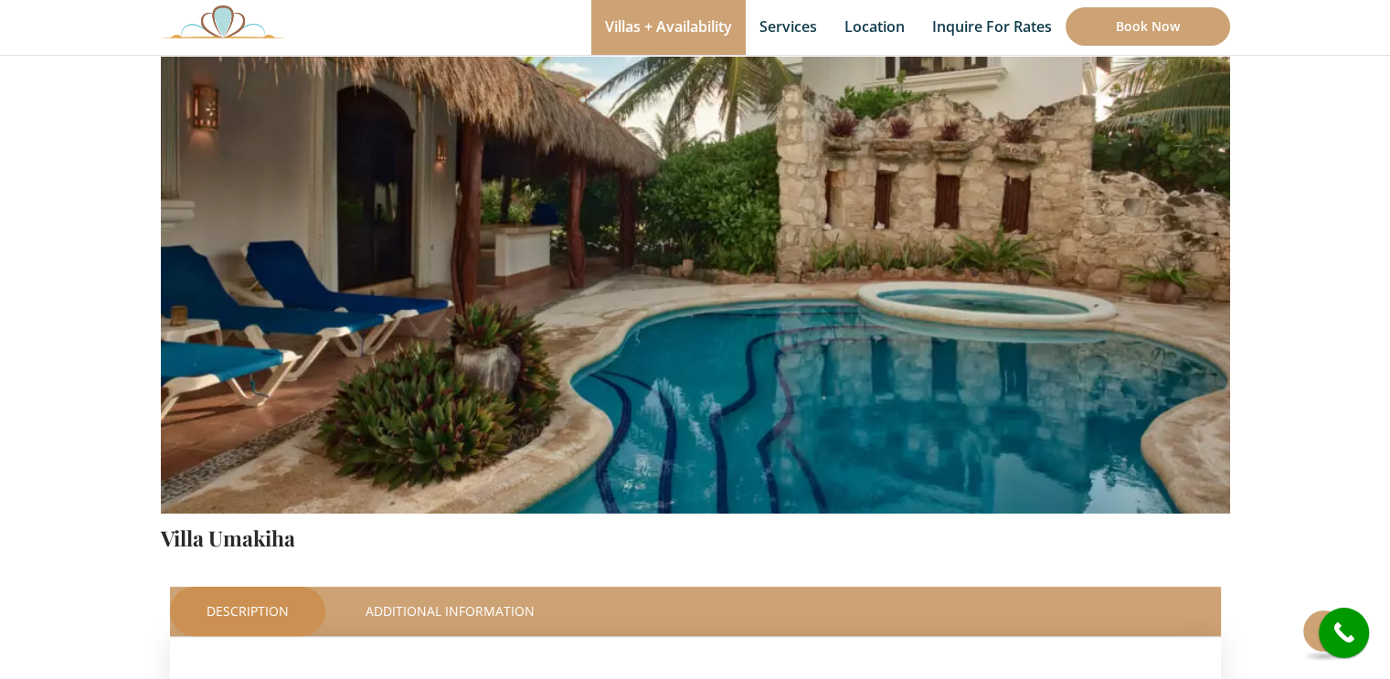
click at [1086, 212] on img at bounding box center [695, 161] width 1069 height 713
click at [1149, 269] on img at bounding box center [695, 161] width 1069 height 713
click at [1149, 268] on img at bounding box center [695, 161] width 1069 height 713
drag, startPoint x: 859, startPoint y: 198, endPoint x: 883, endPoint y: 198, distance: 24.7
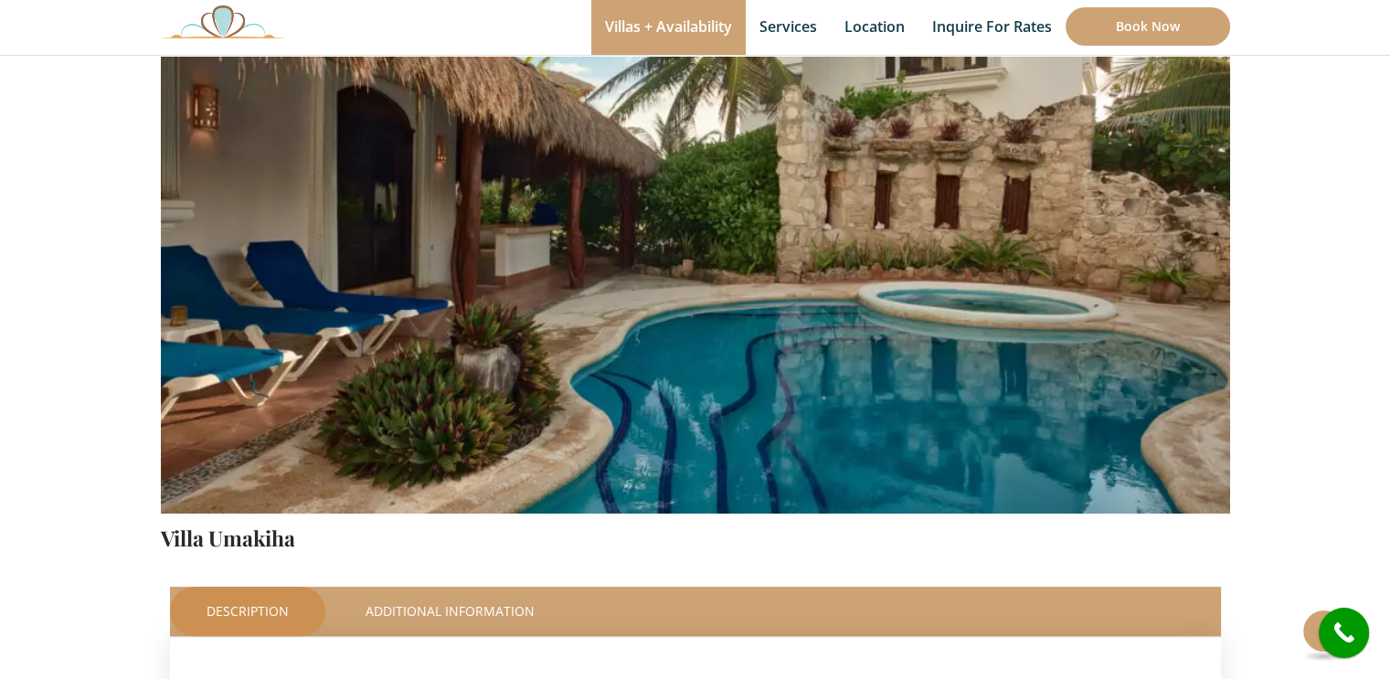
click at [862, 198] on img at bounding box center [695, 161] width 1069 height 713
click at [559, 228] on img at bounding box center [695, 161] width 1069 height 713
click at [560, 227] on img at bounding box center [695, 161] width 1069 height 713
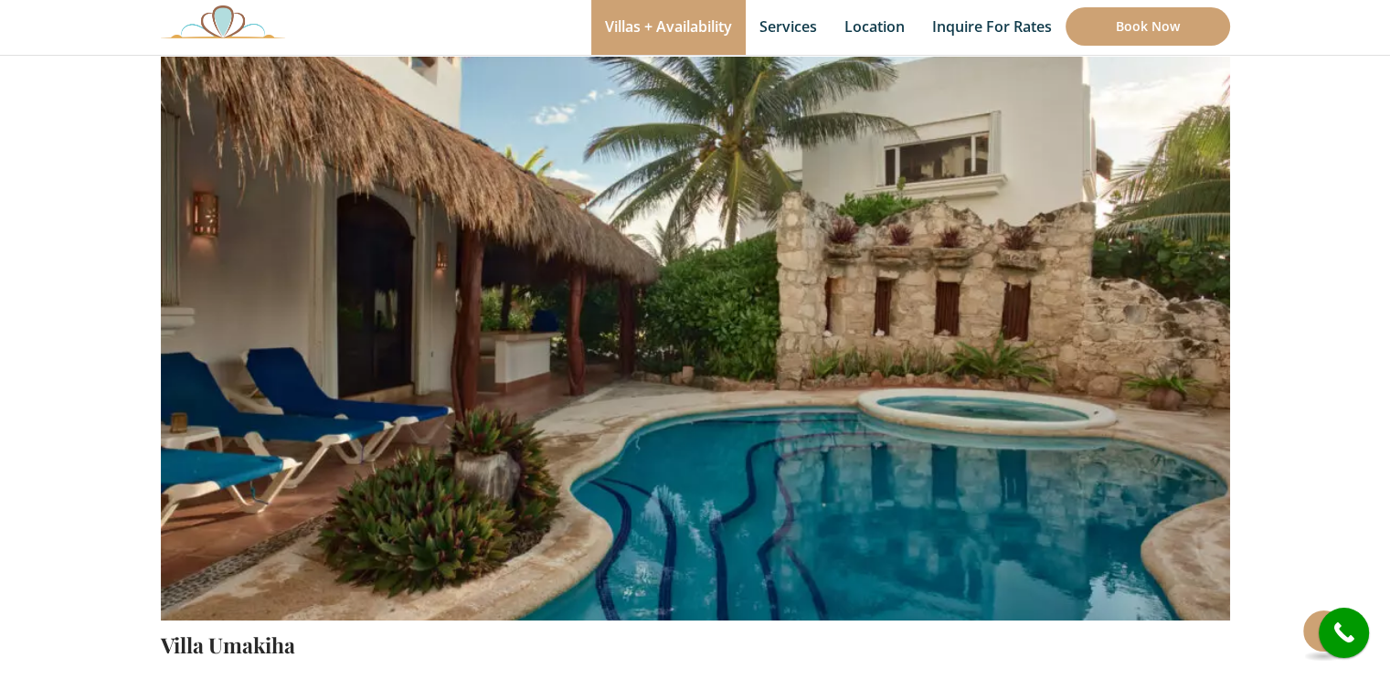
scroll to position [0, 0]
